Goal: Navigation & Orientation: Find specific page/section

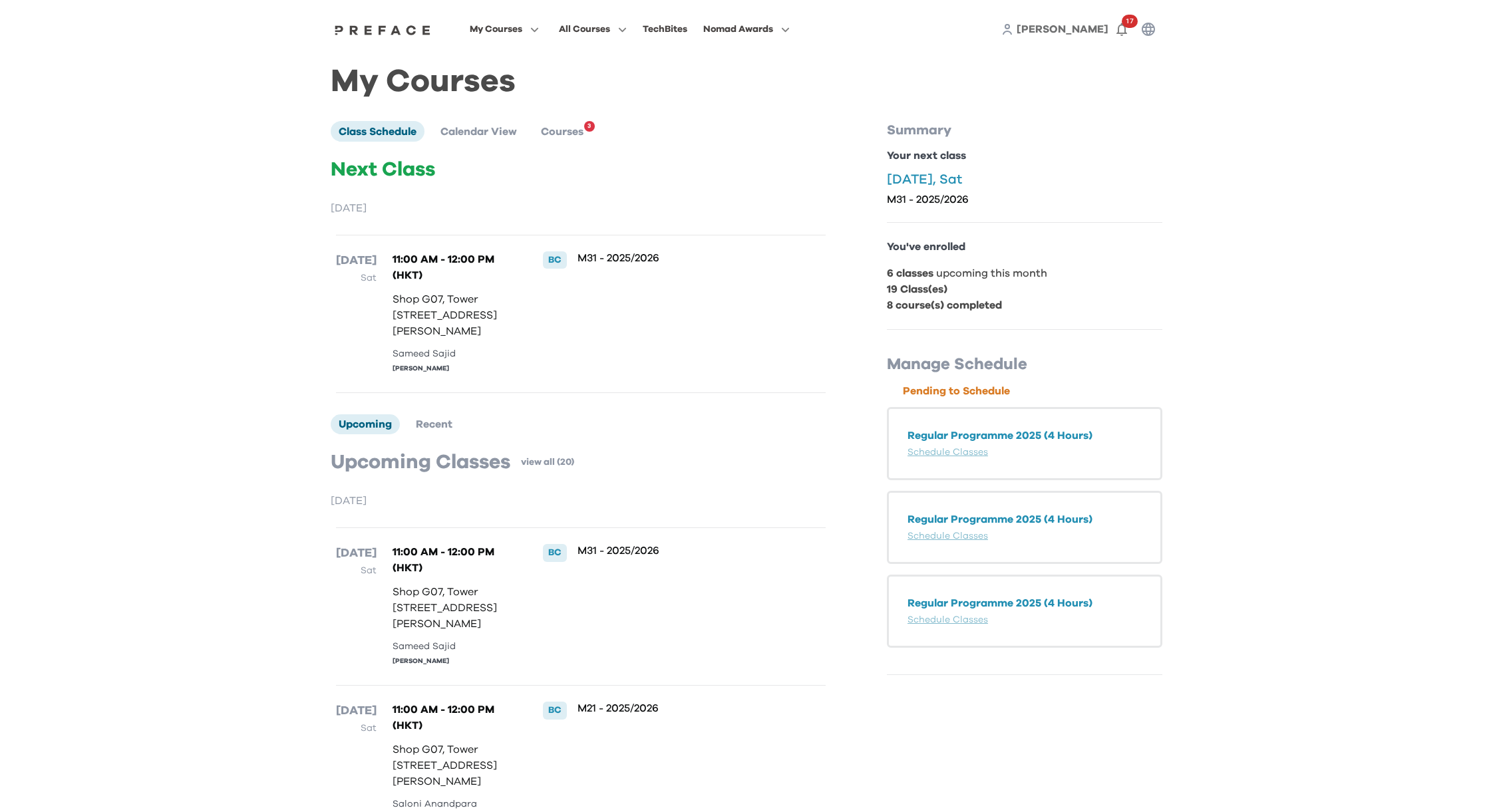
click at [717, 110] on div "My Courses Class Schedule Calendar View Courses 3 Next Class [DATE] [DATE] Sat …" at bounding box center [746, 701] width 832 height 1254
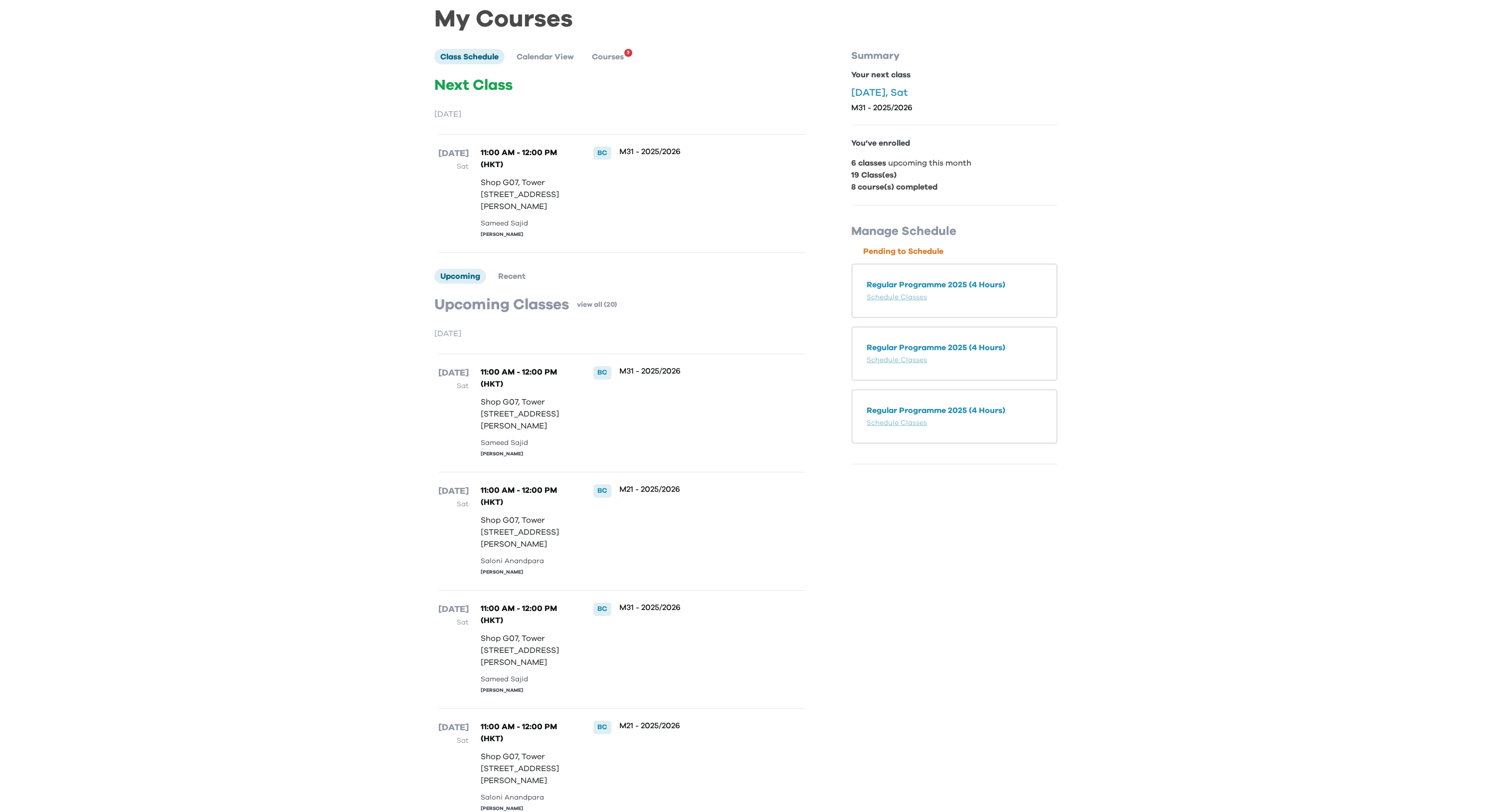
scroll to position [339, 0]
